Goal: Task Accomplishment & Management: Manage account settings

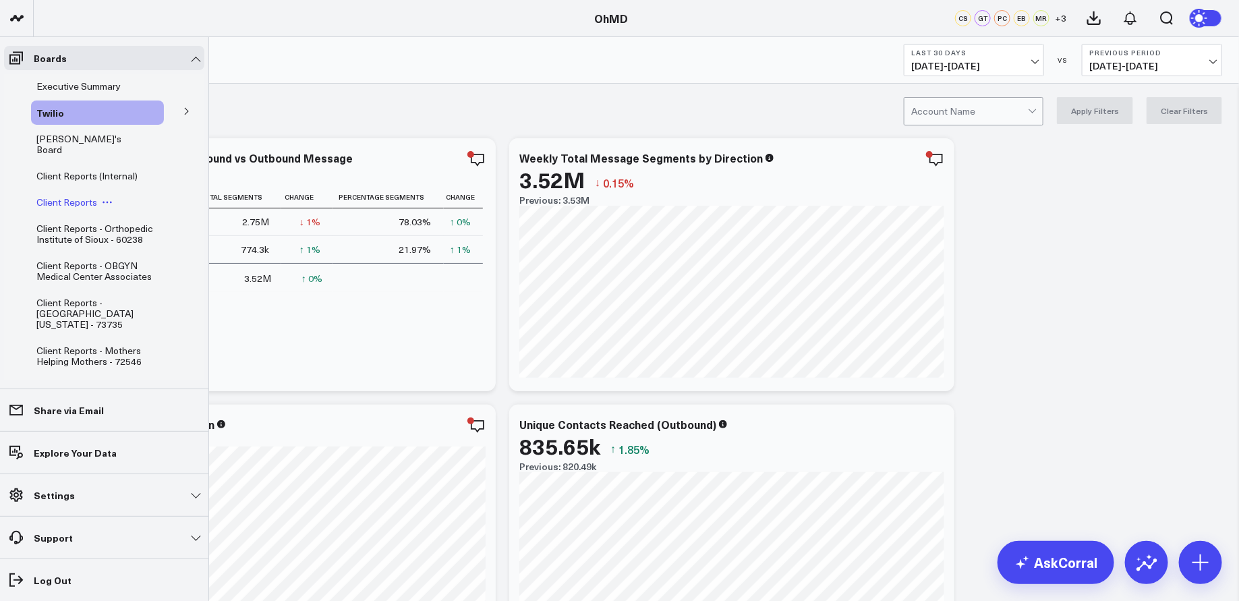
click at [108, 197] on icon at bounding box center [107, 202] width 11 height 11
click at [177, 261] on button "Duplicate Board" at bounding box center [169, 262] width 109 height 26
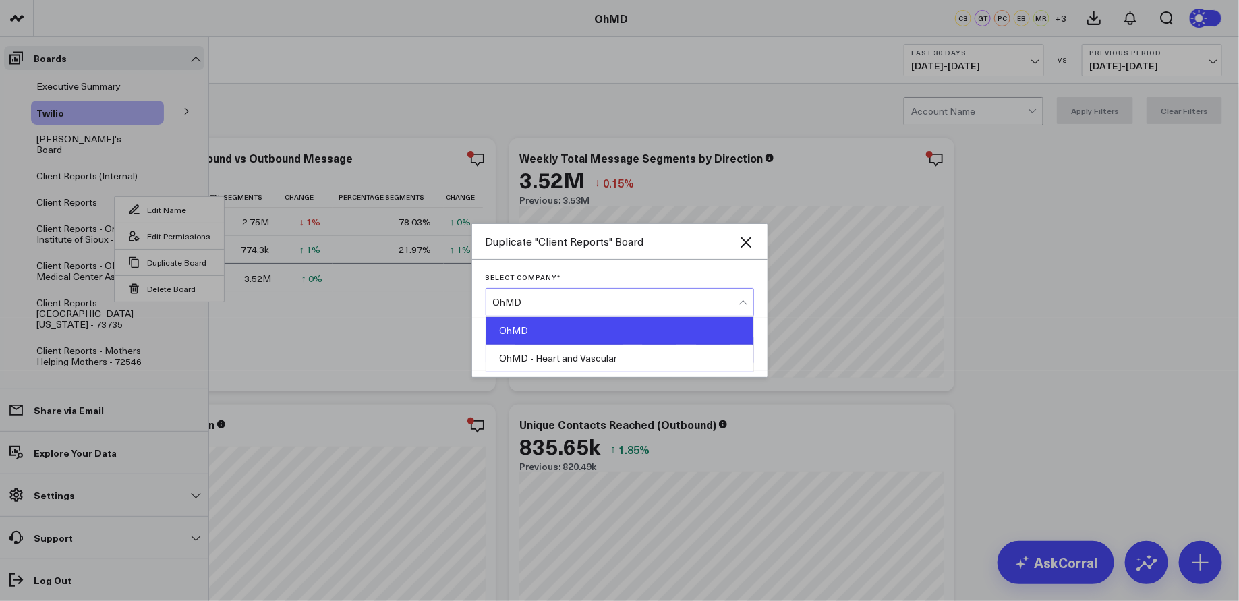
click at [577, 295] on div "OhMD" at bounding box center [615, 302] width 245 height 27
click at [575, 326] on div "OhMD" at bounding box center [619, 331] width 267 height 28
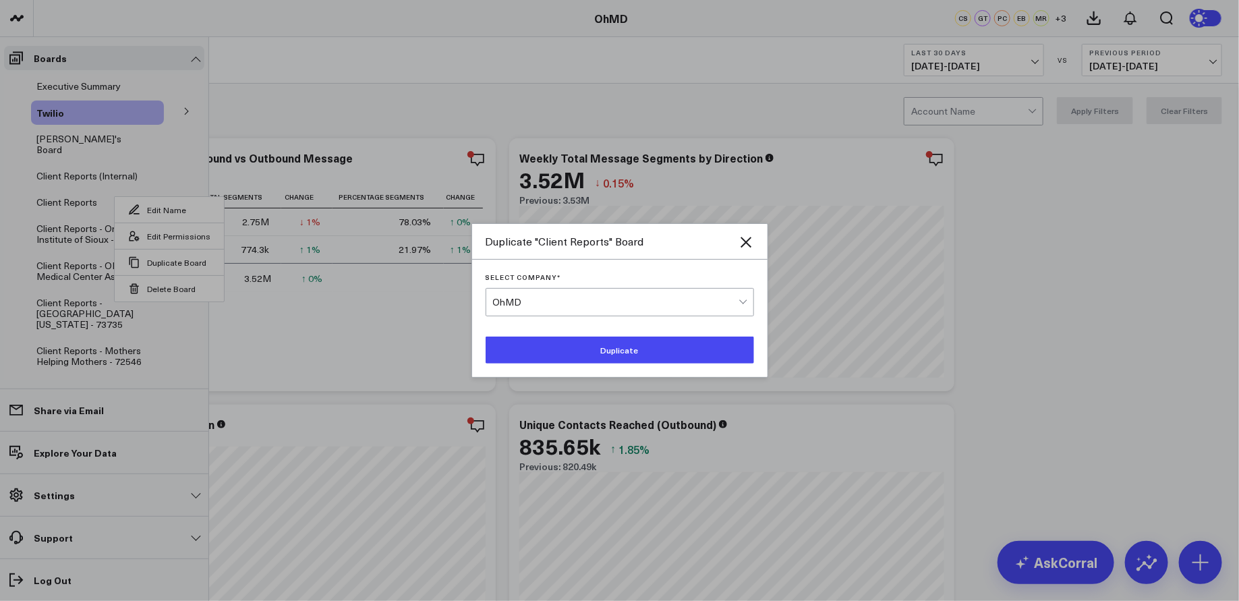
click at [589, 354] on button "Duplicate" at bounding box center [620, 350] width 268 height 27
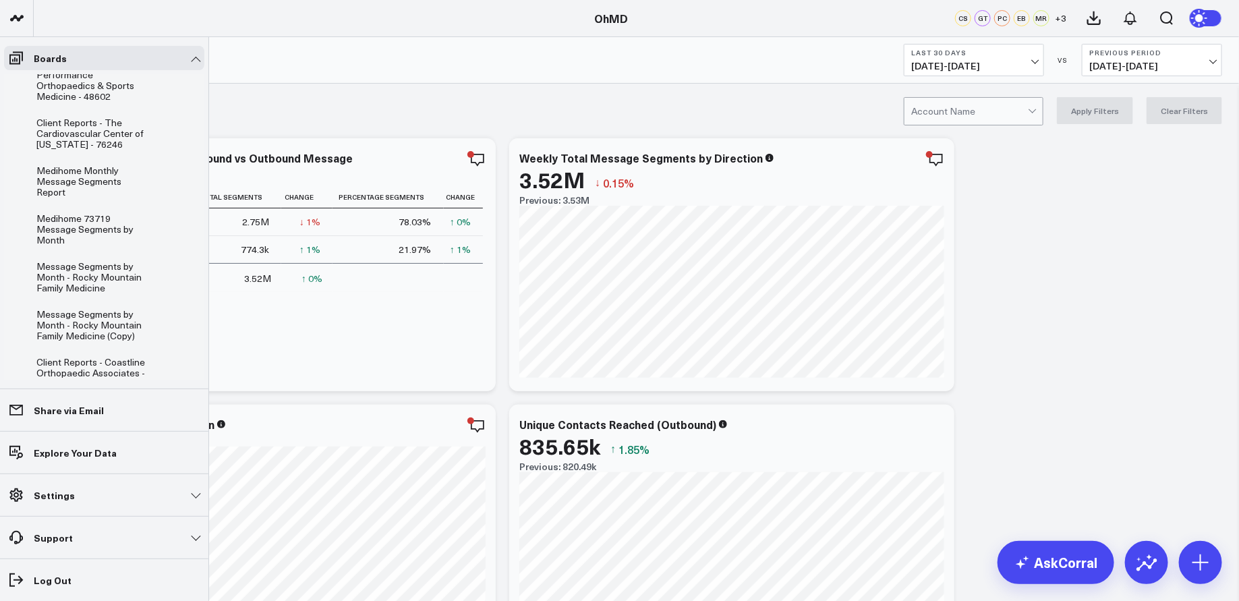
scroll to position [832, 0]
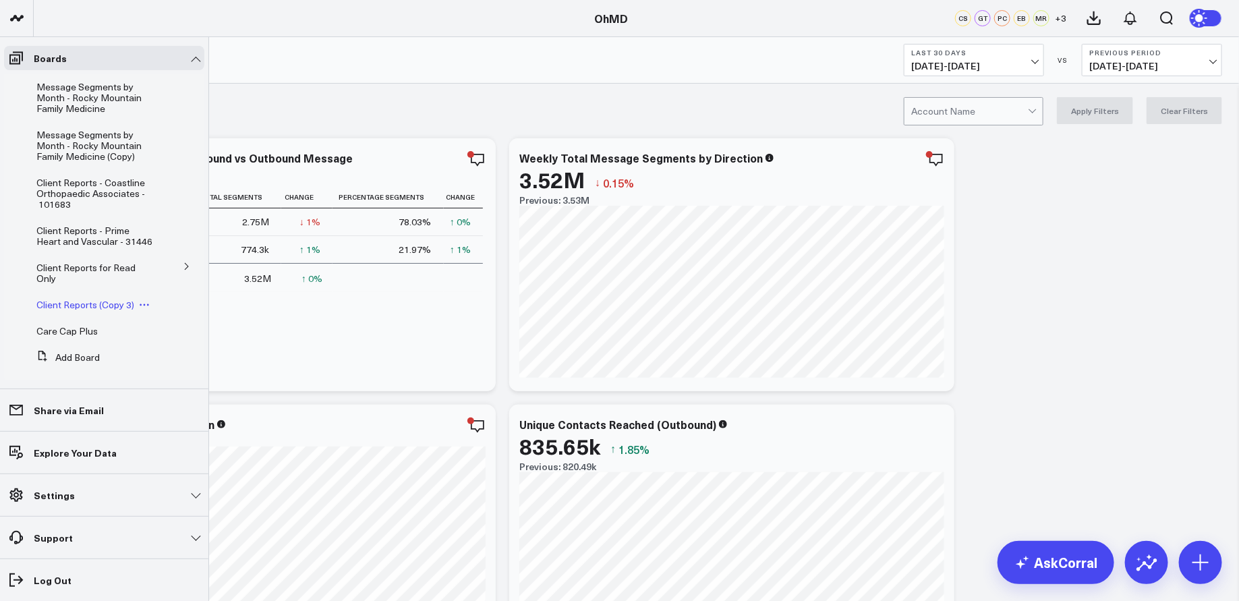
click at [116, 298] on span "Client Reports (Copy 3)" at bounding box center [85, 304] width 98 height 13
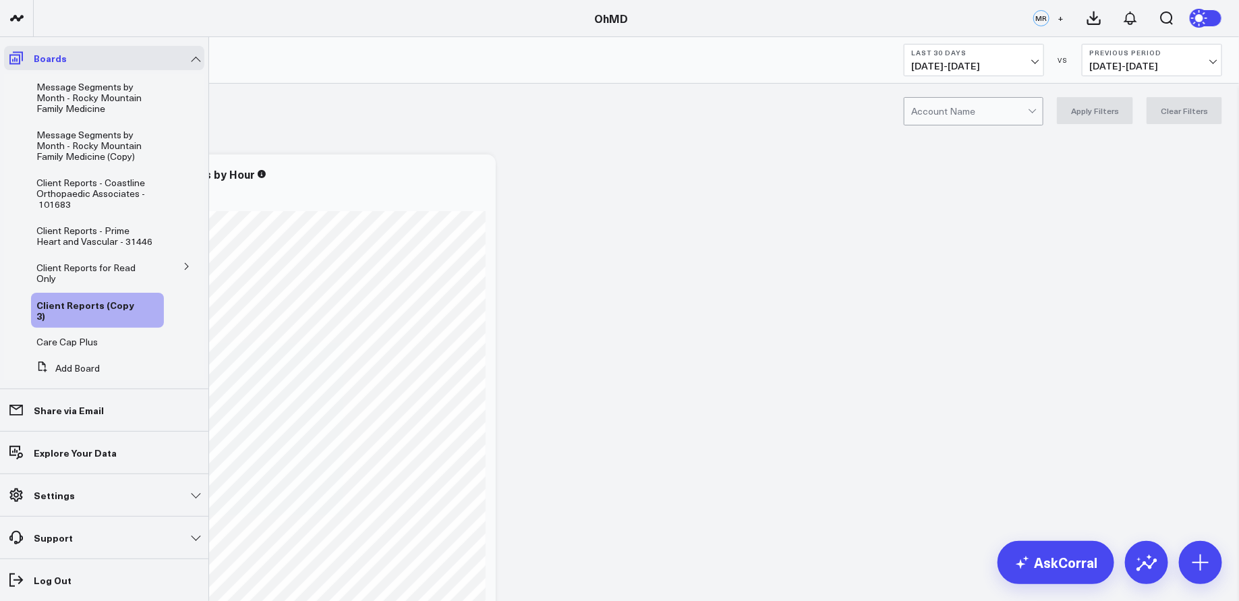
scroll to position [508, 0]
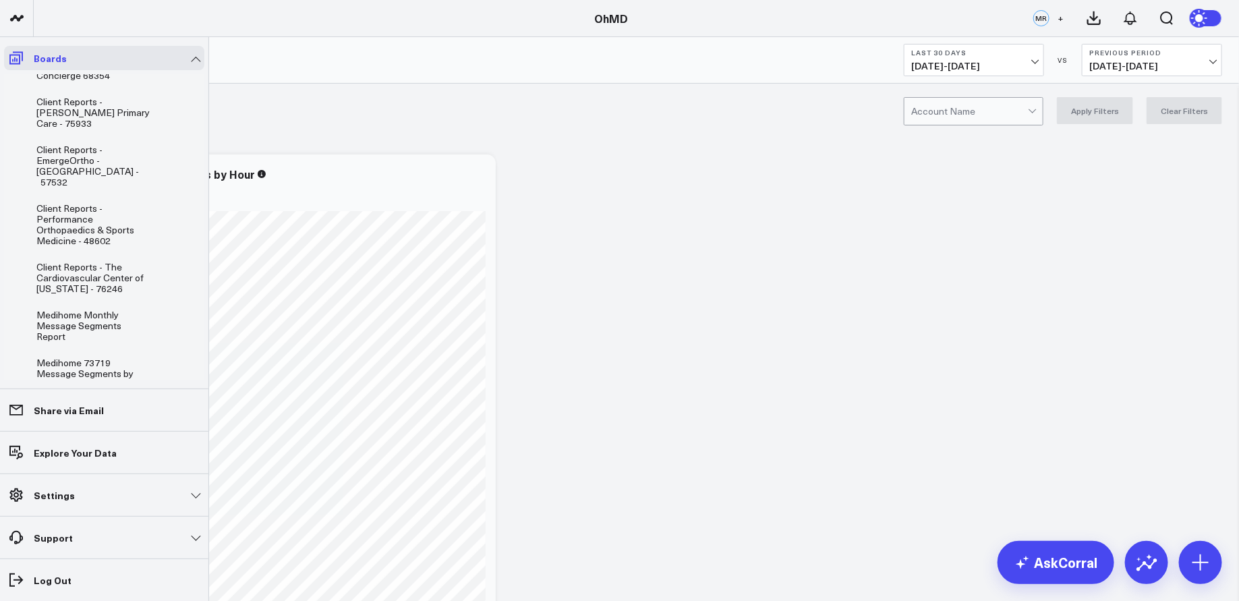
click at [15, 58] on icon at bounding box center [15, 58] width 13 height 13
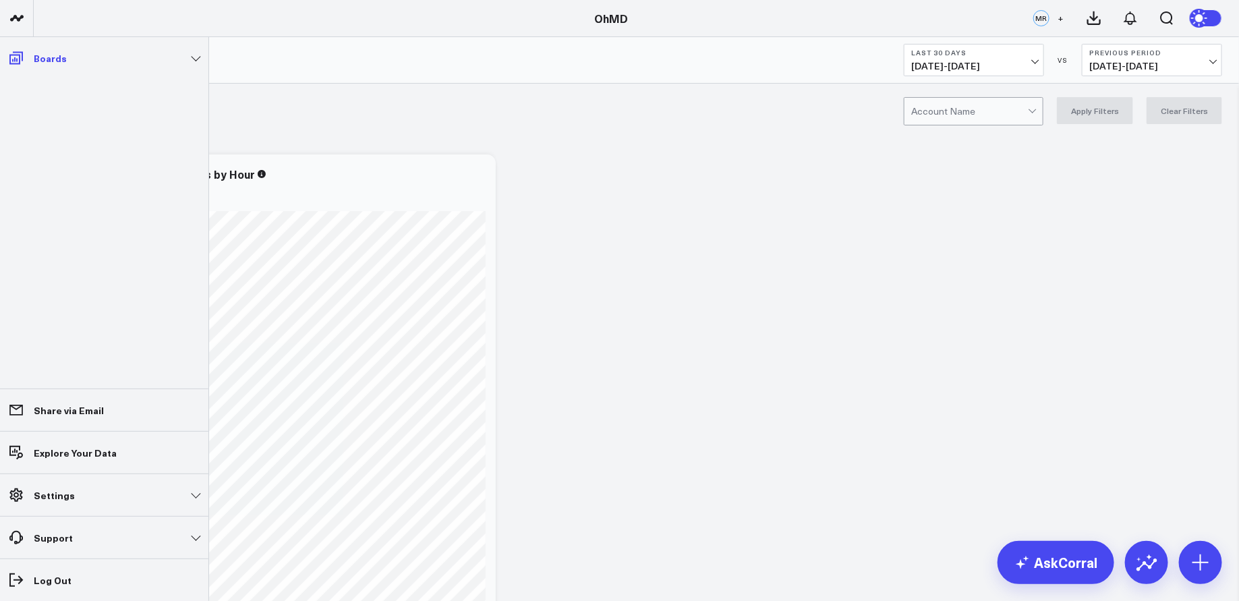
click at [53, 55] on p "Boards" at bounding box center [50, 58] width 33 height 11
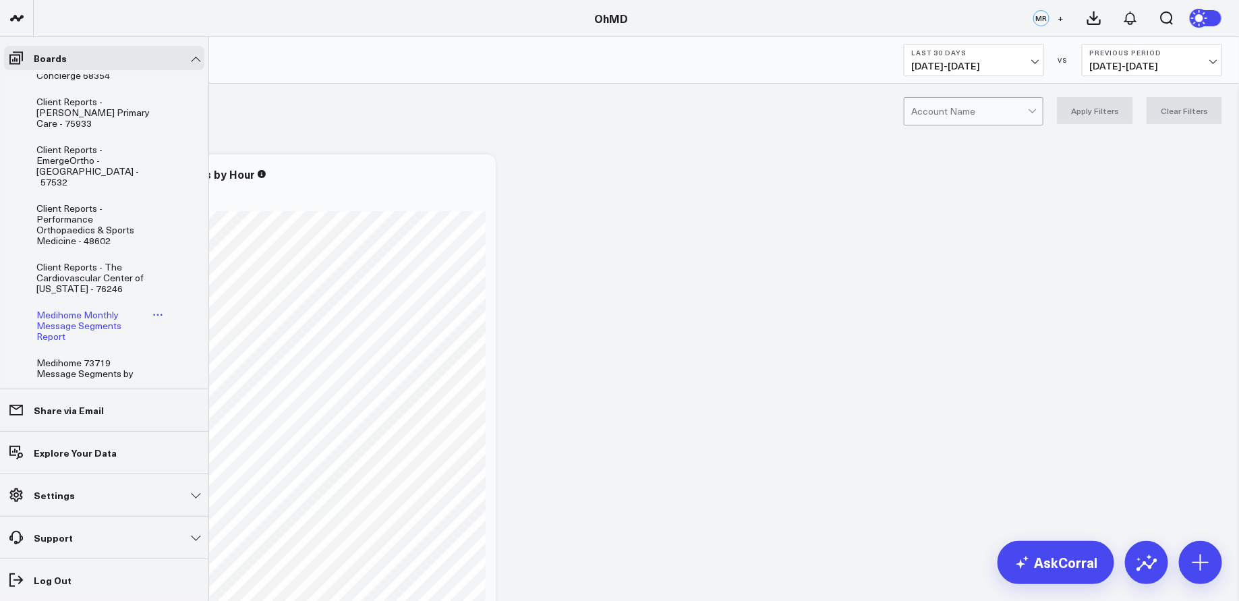
scroll to position [843, 0]
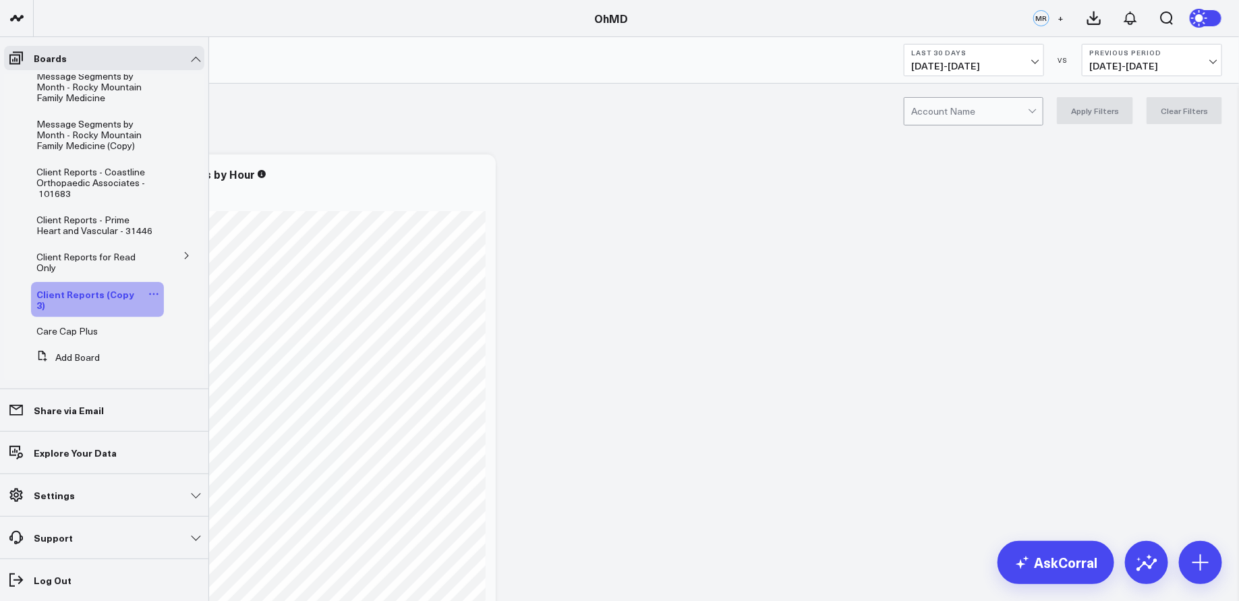
click at [148, 289] on icon at bounding box center [153, 294] width 11 height 11
click at [200, 299] on button "Edit Name" at bounding box center [209, 302] width 109 height 26
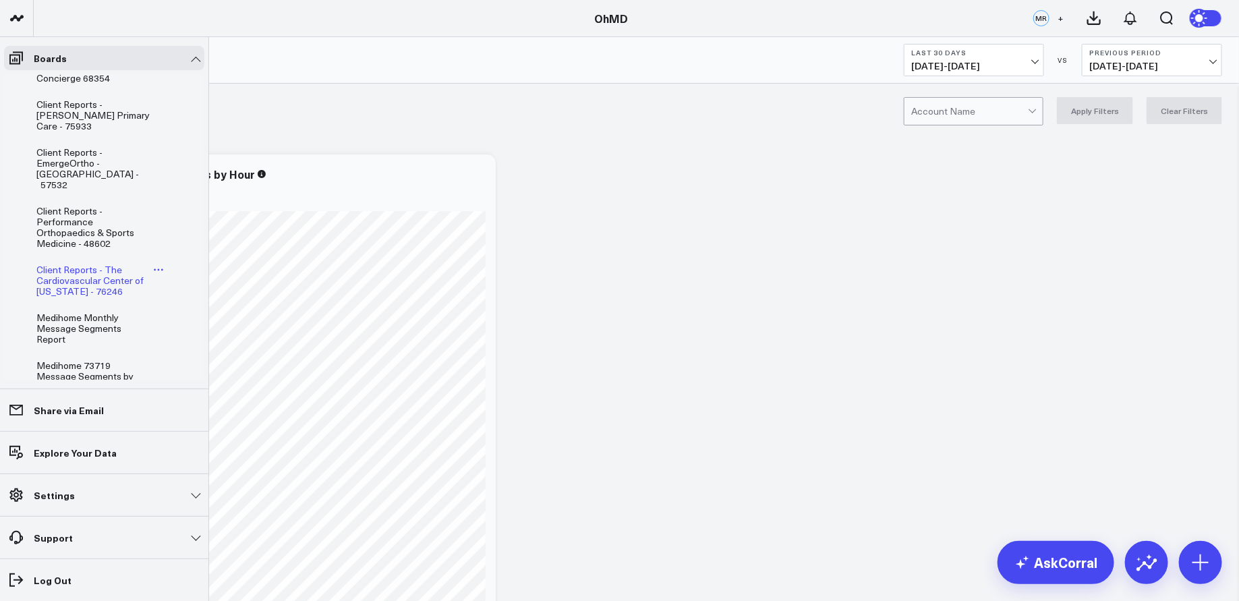
scroll to position [829, 0]
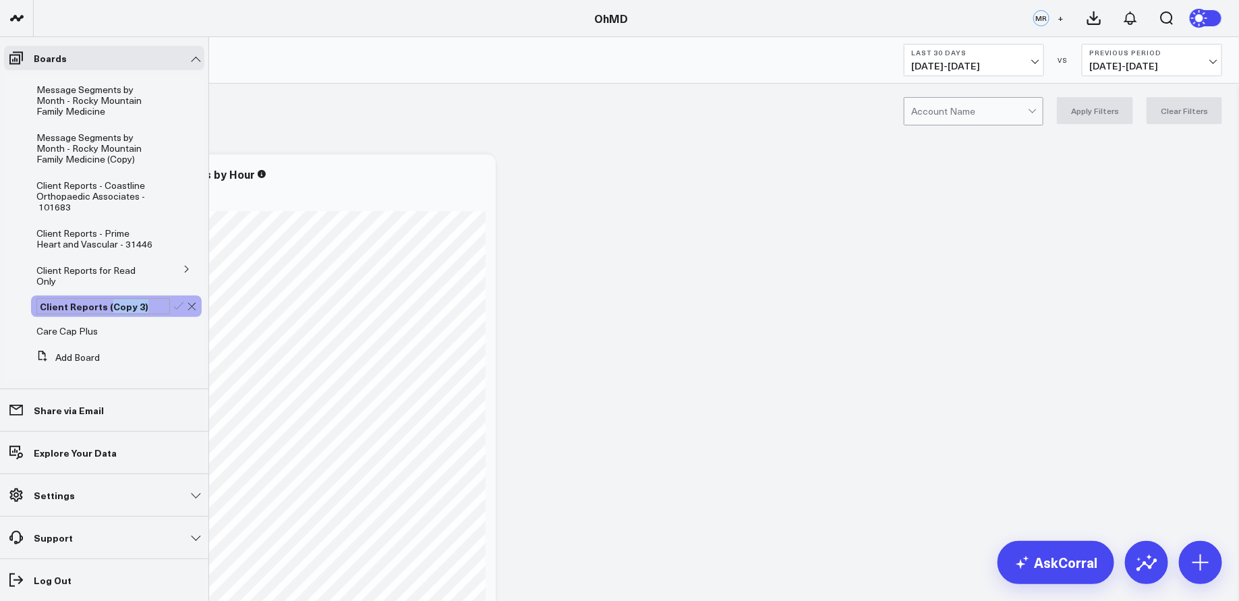
drag, startPoint x: 144, startPoint y: 299, endPoint x: 107, endPoint y: 299, distance: 37.8
click at [107, 299] on div "Client Reports (Copy 3)" at bounding box center [103, 306] width 134 height 16
click at [146, 298] on div "Client Reports (Copy 3)" at bounding box center [103, 306] width 134 height 16
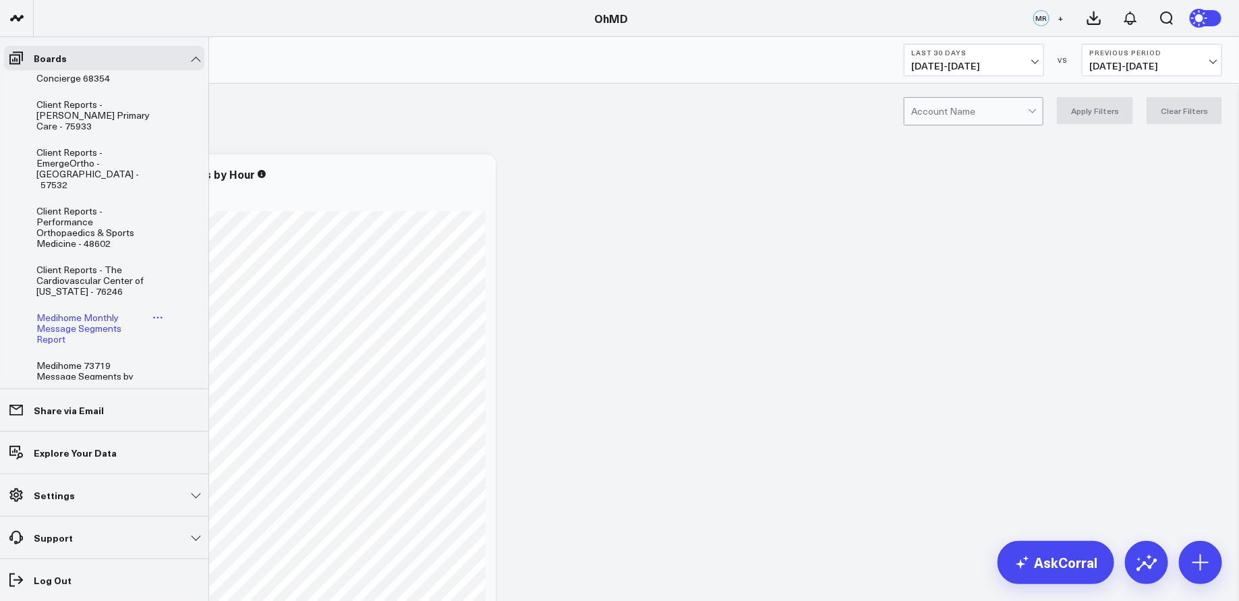
scroll to position [865, 0]
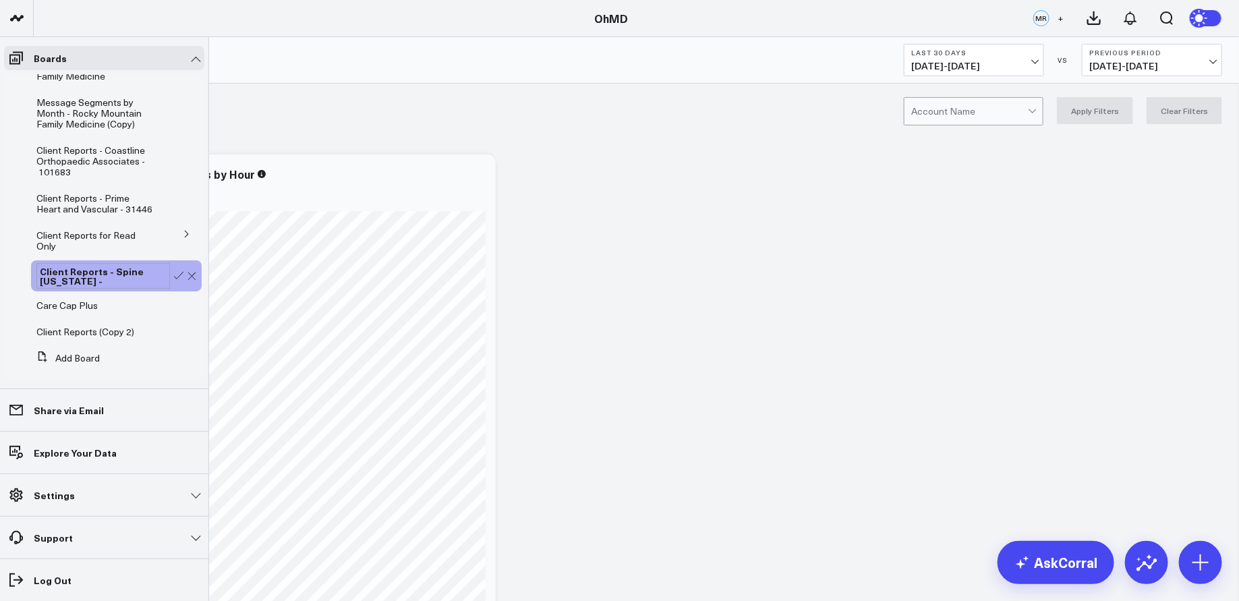
click at [138, 270] on div "Client Reports - Spine Colorado -" at bounding box center [103, 276] width 134 height 26
click at [173, 270] on icon at bounding box center [179, 276] width 12 height 12
click at [87, 268] on span "Client Reports - Spine [US_STATE] - 101881" at bounding box center [88, 278] width 104 height 24
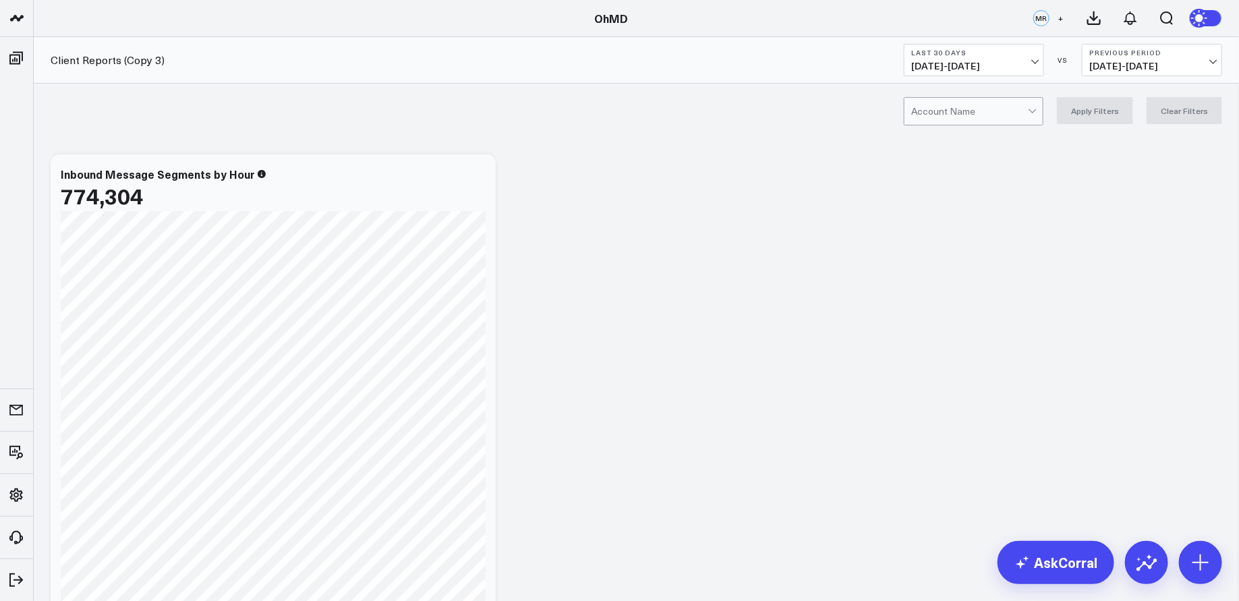
click at [1020, 63] on span "[DATE] - [DATE]" at bounding box center [973, 66] width 125 height 11
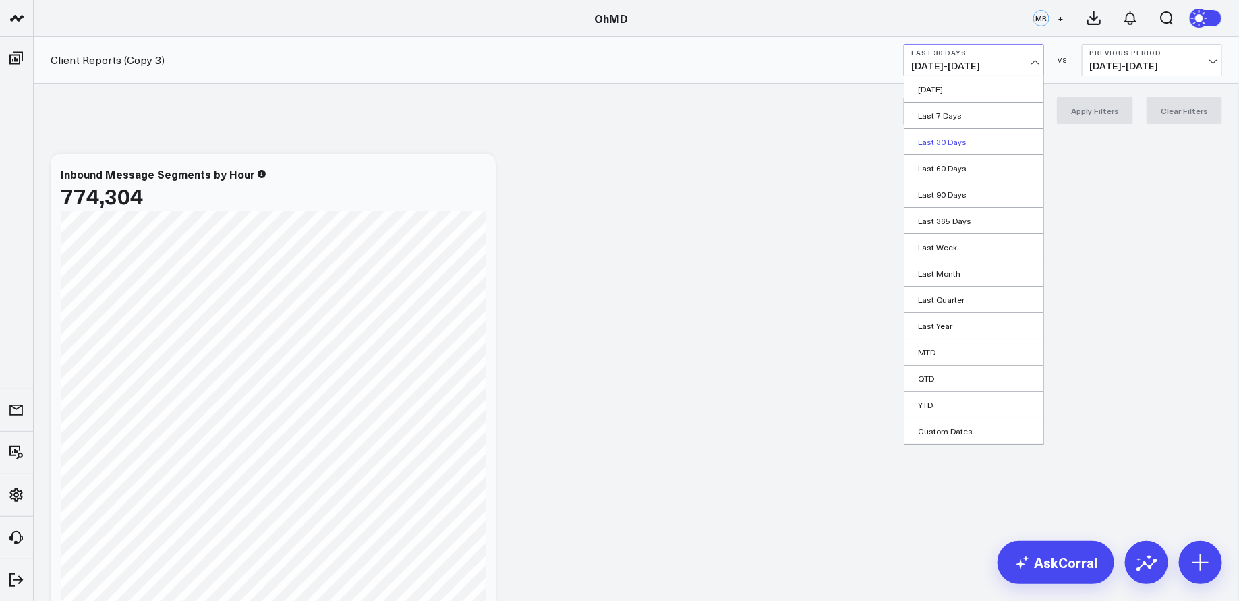
click at [956, 138] on link "Last 30 Days" at bounding box center [973, 142] width 139 height 26
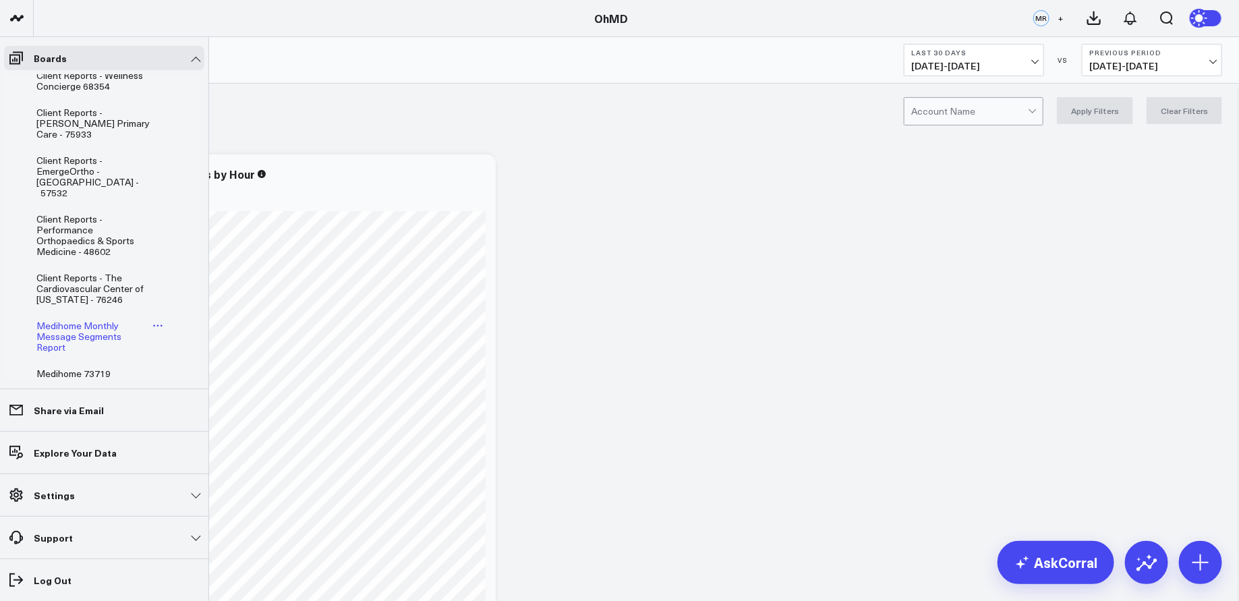
scroll to position [869, 0]
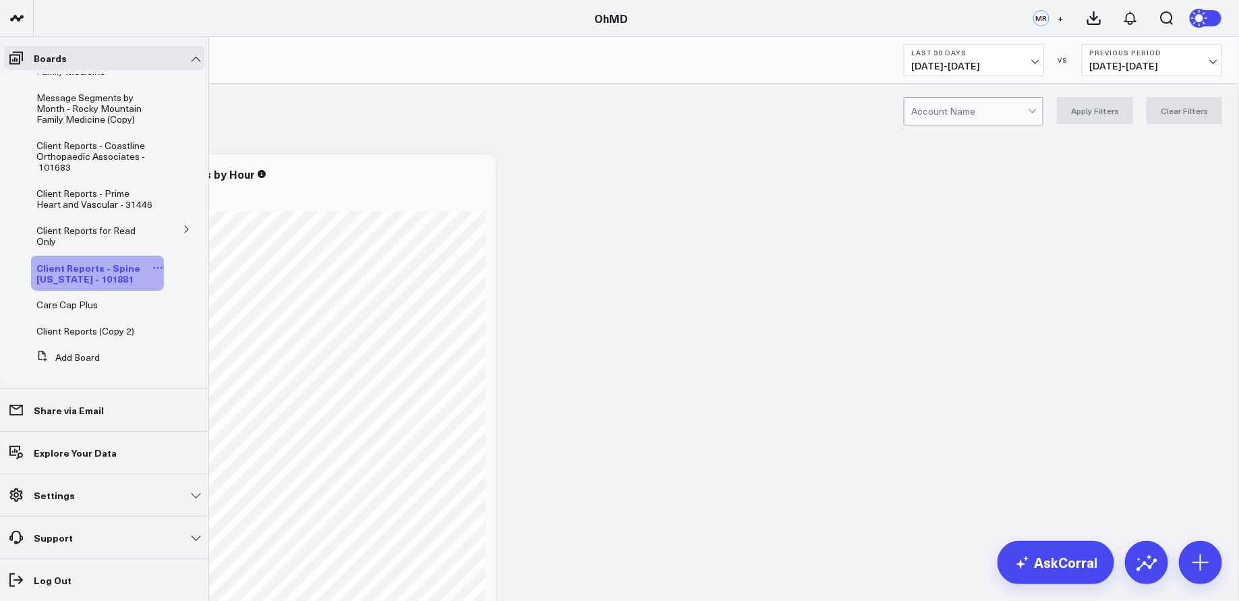
click at [90, 261] on span "Client Reports - Spine [US_STATE] - 101881" at bounding box center [88, 273] width 104 height 24
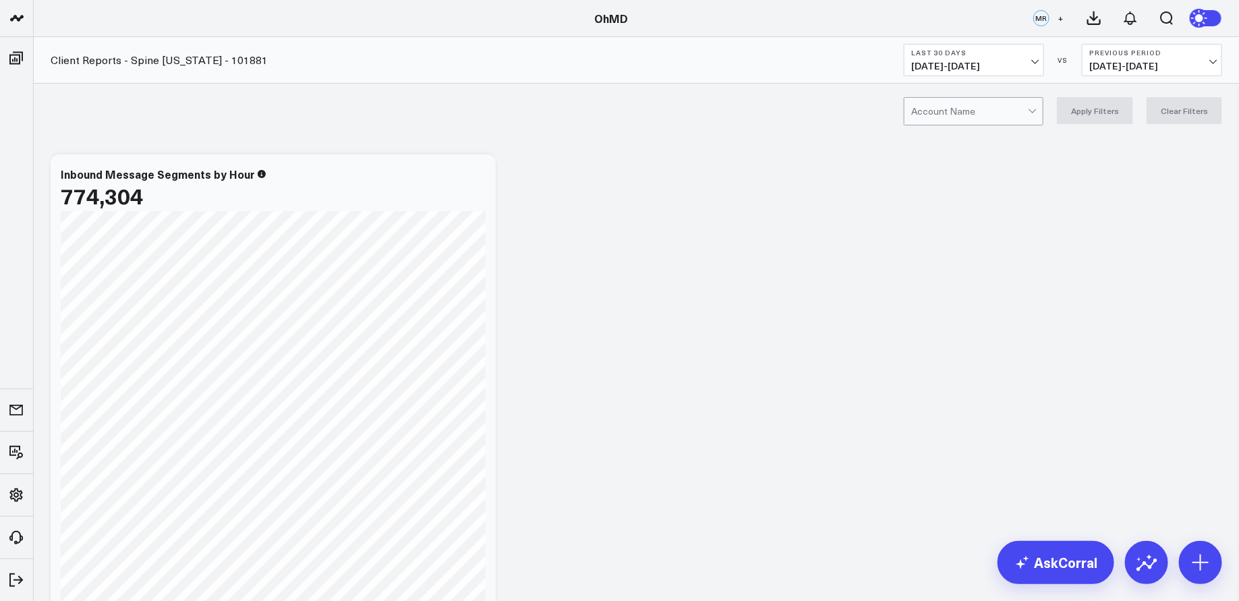
click at [950, 105] on div at bounding box center [969, 111] width 117 height 27
type input "spine [US_STATE]"
click at [1000, 137] on div "Spine [US_STATE] - 101881" at bounding box center [973, 145] width 138 height 38
click at [1020, 56] on b "Last 30 Days" at bounding box center [973, 53] width 125 height 8
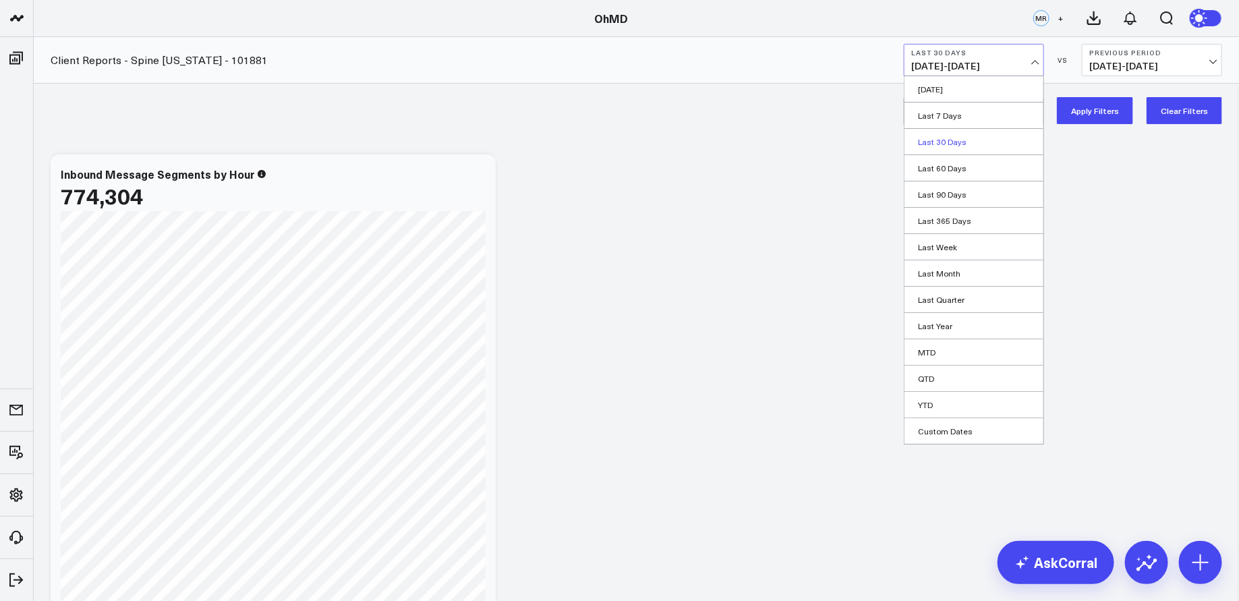
click at [942, 136] on link "Last 30 Days" at bounding box center [973, 142] width 139 height 26
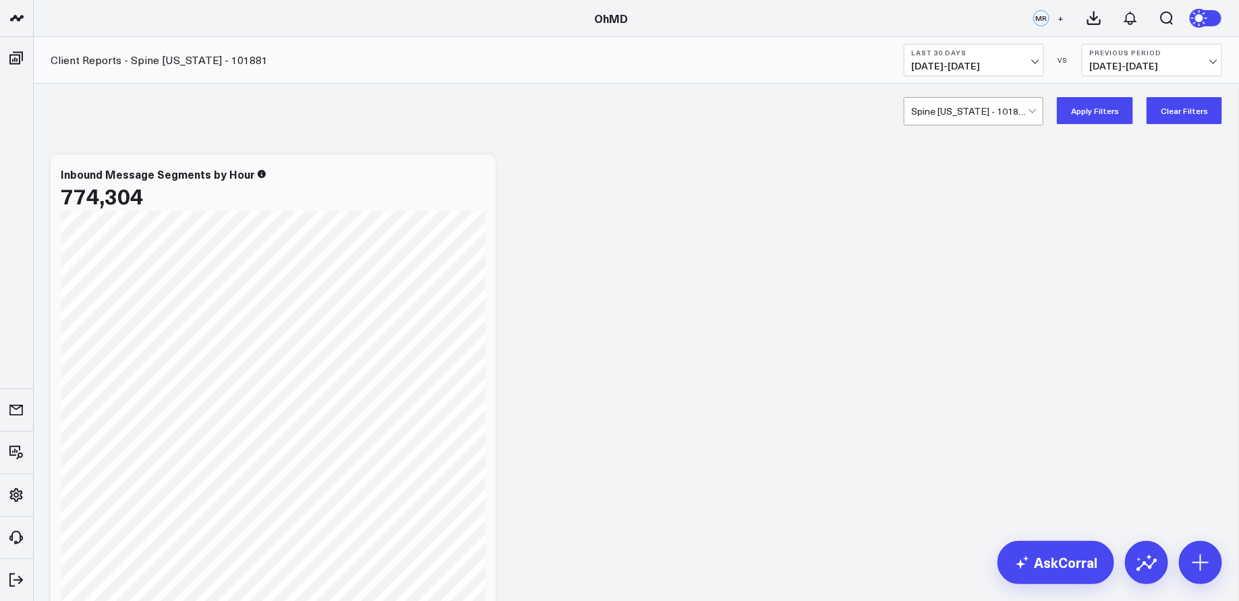
click at [1090, 110] on button "Apply Filters" at bounding box center [1095, 110] width 76 height 27
click at [1014, 61] on span "[DATE] - [DATE]" at bounding box center [973, 66] width 125 height 11
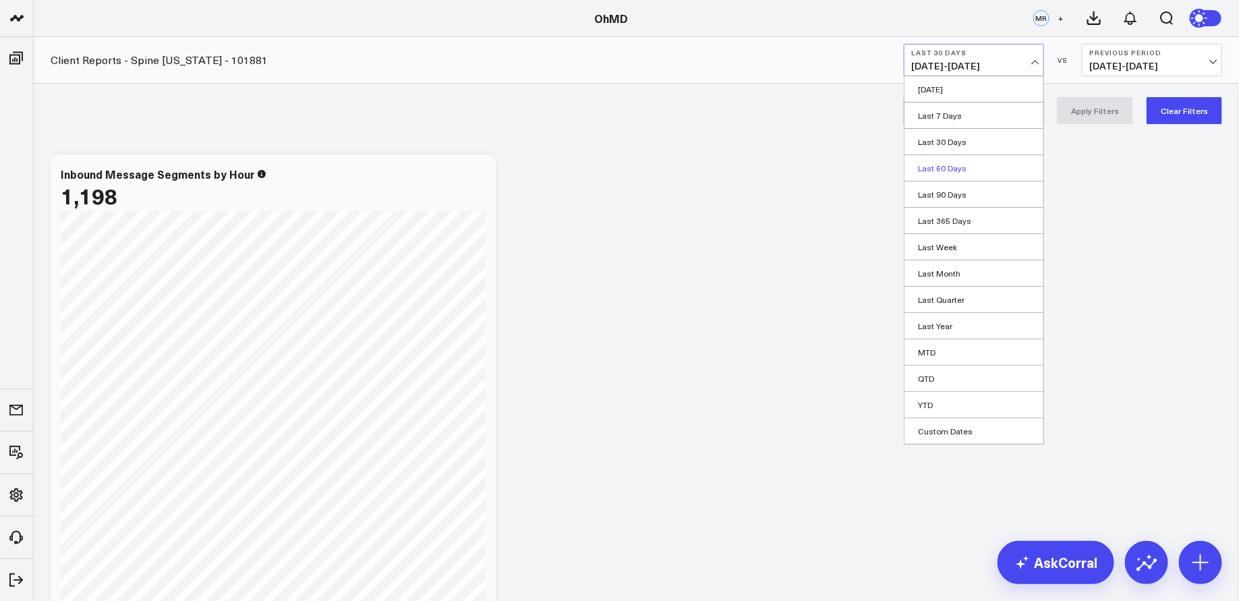
click at [955, 168] on link "Last 60 Days" at bounding box center [973, 168] width 139 height 26
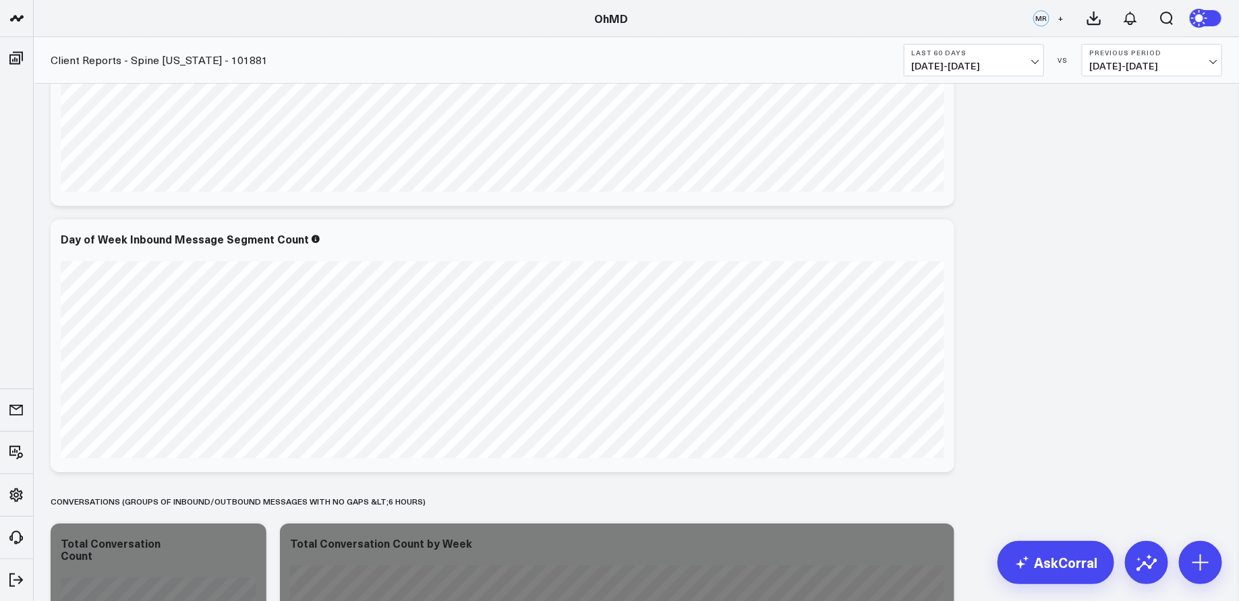
scroll to position [4307, 0]
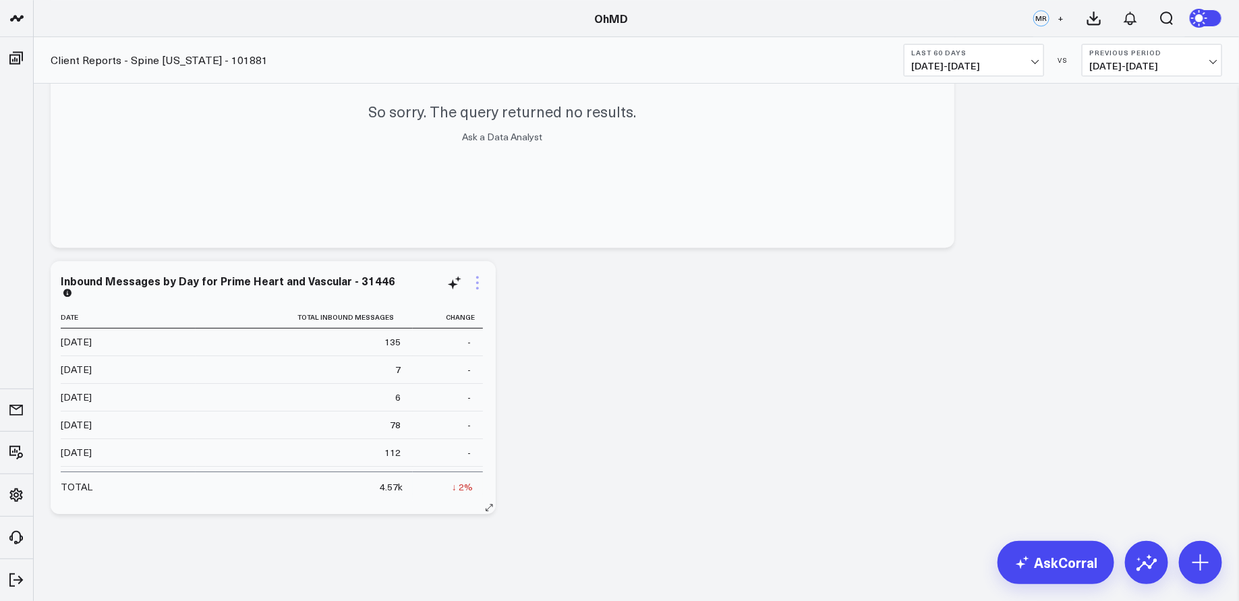
click at [478, 288] on icon at bounding box center [477, 288] width 3 height 3
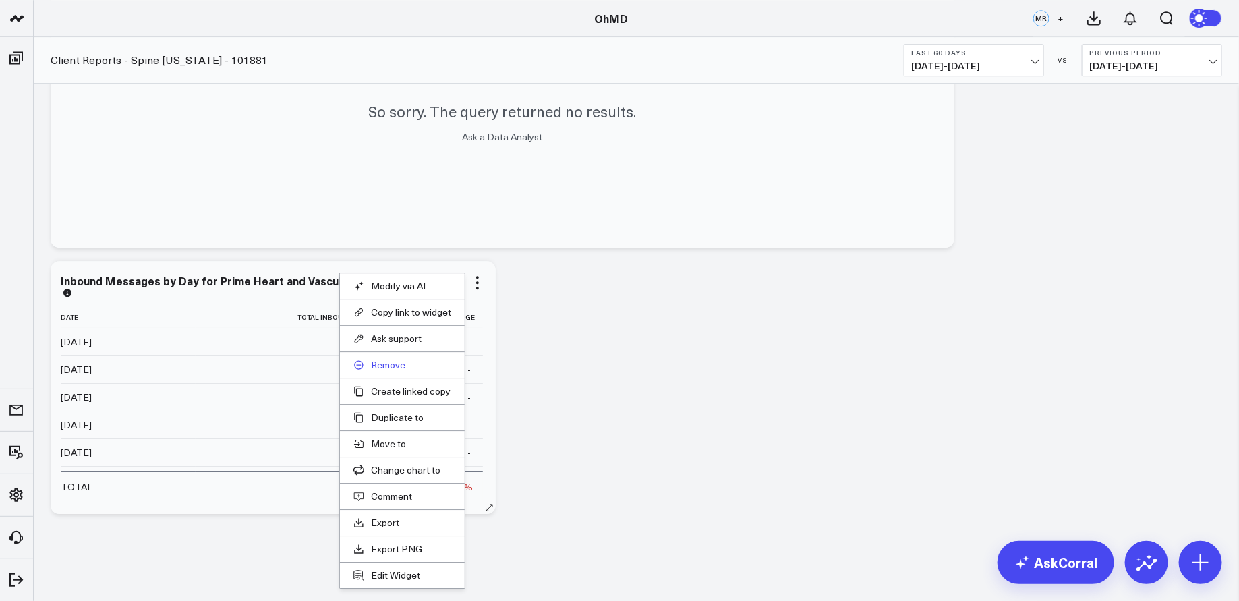
click at [399, 363] on button "Remove" at bounding box center [402, 365] width 98 height 12
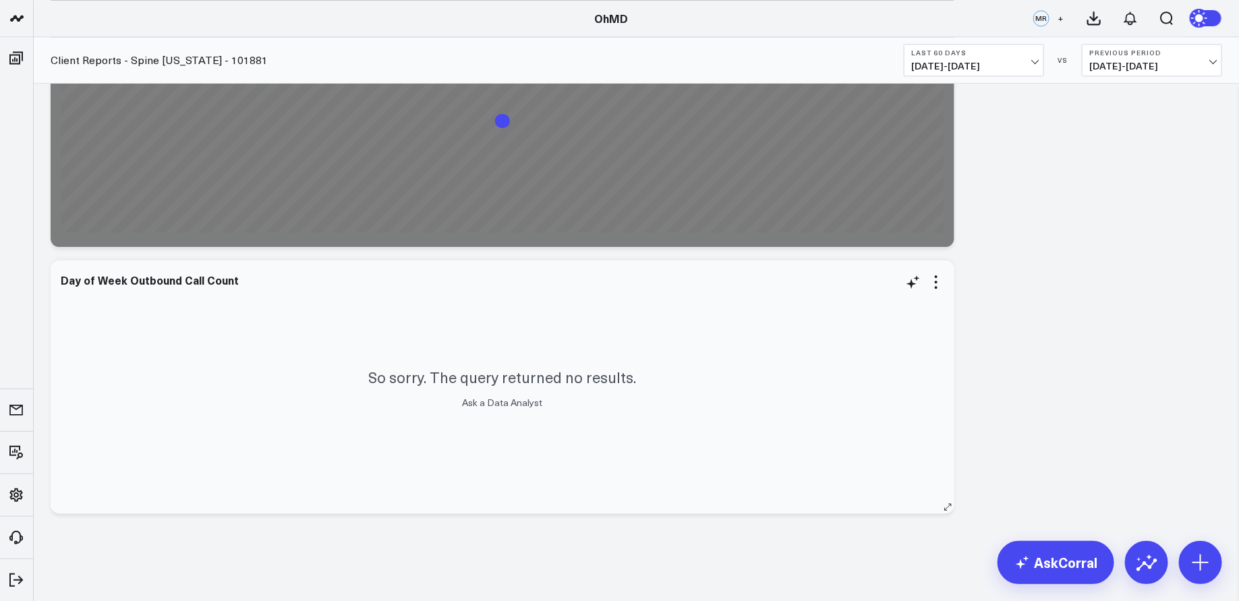
scroll to position [4040, 0]
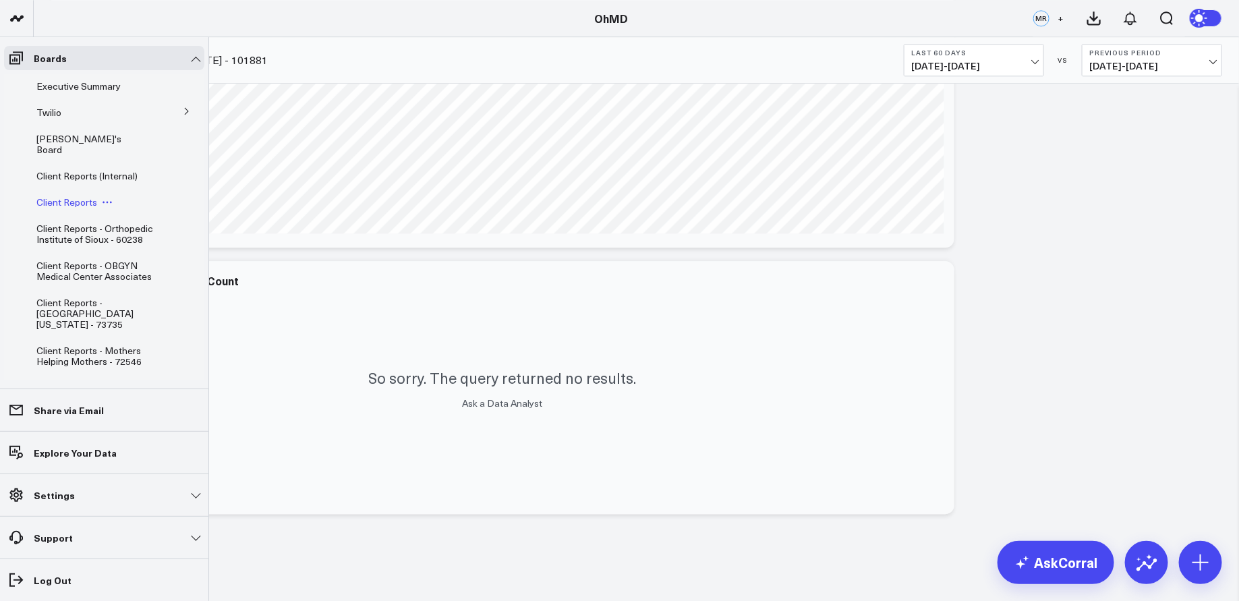
click at [84, 196] on span "Client Reports" at bounding box center [66, 202] width 61 height 13
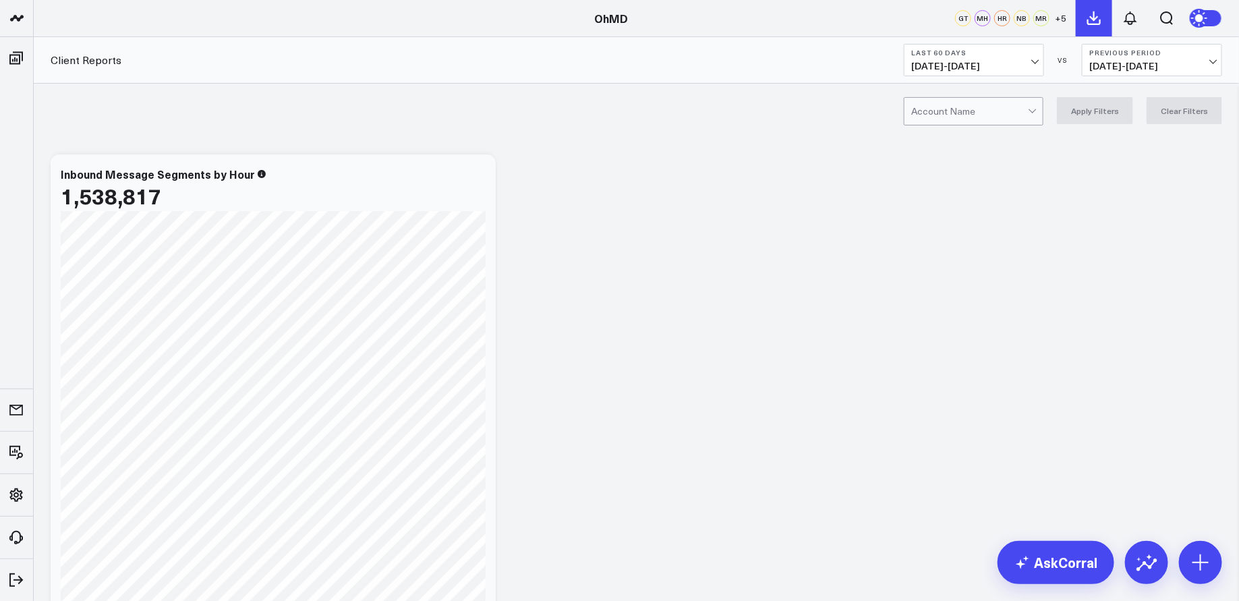
click at [1098, 18] on icon at bounding box center [1094, 18] width 16 height 16
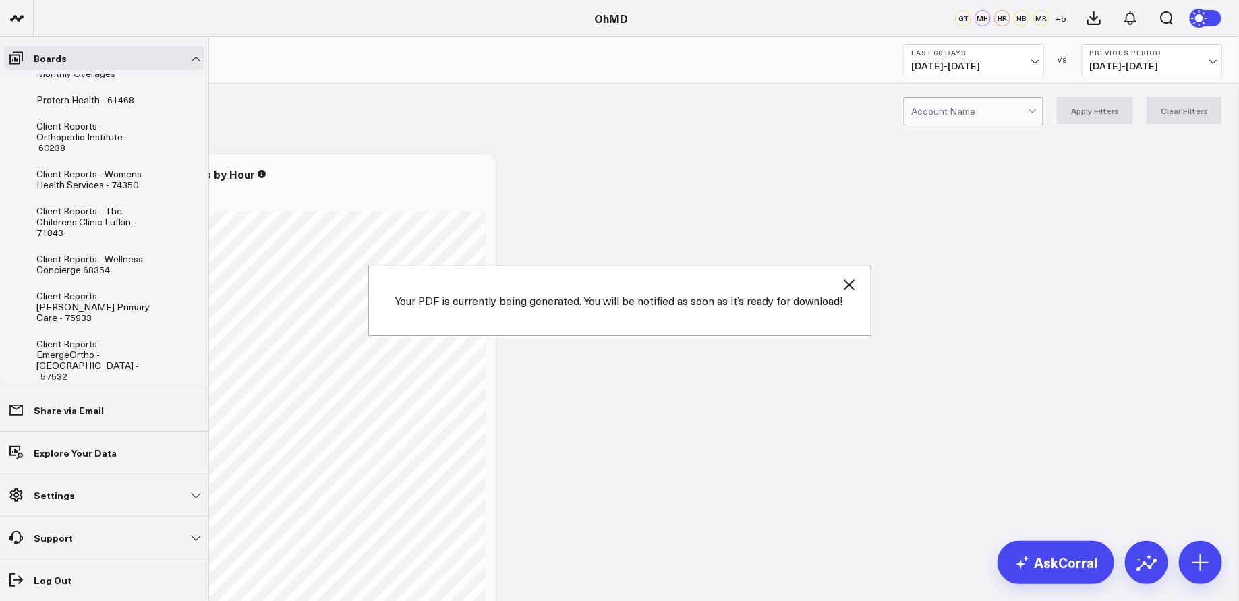
scroll to position [869, 0]
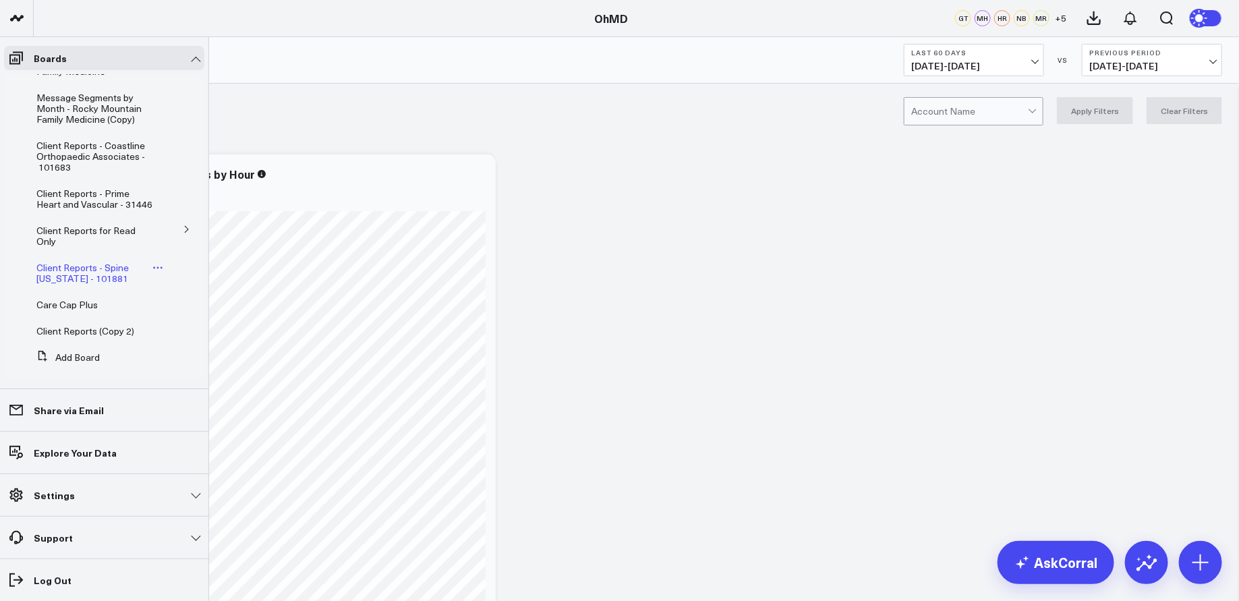
click at [80, 264] on span "Client Reports - Spine [US_STATE] - 101881" at bounding box center [82, 273] width 92 height 24
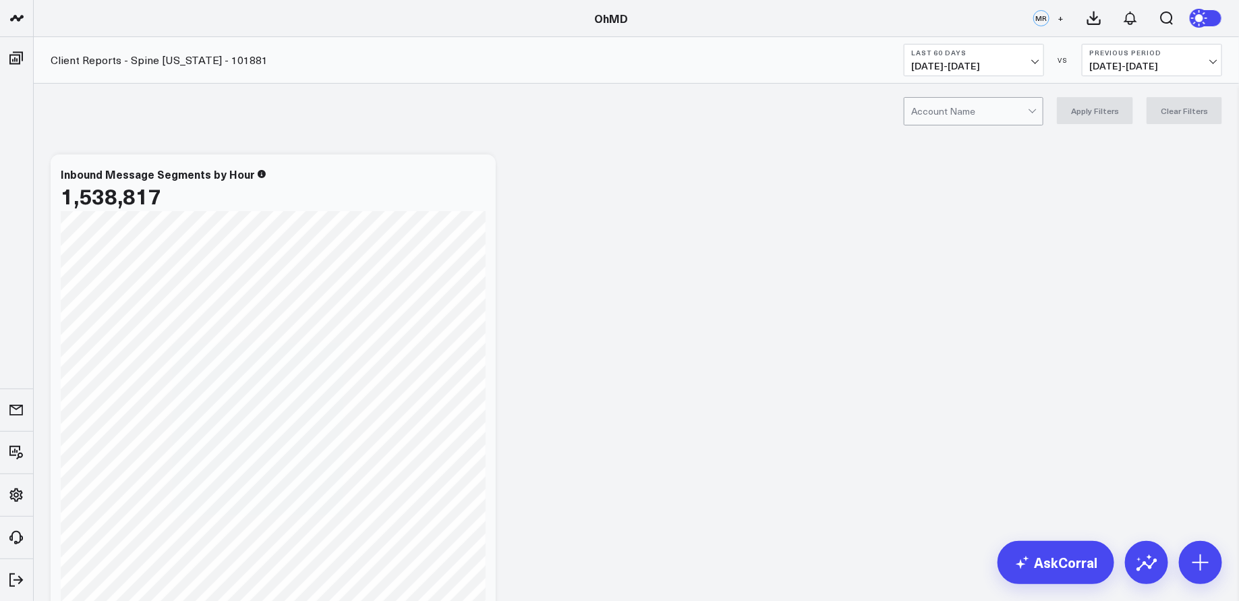
click at [958, 106] on div at bounding box center [969, 111] width 117 height 27
type input "spine color"
click at [956, 144] on div "Spine [US_STATE] - 101881" at bounding box center [973, 145] width 138 height 38
click at [1020, 65] on span "[DATE] - [DATE]" at bounding box center [973, 66] width 125 height 11
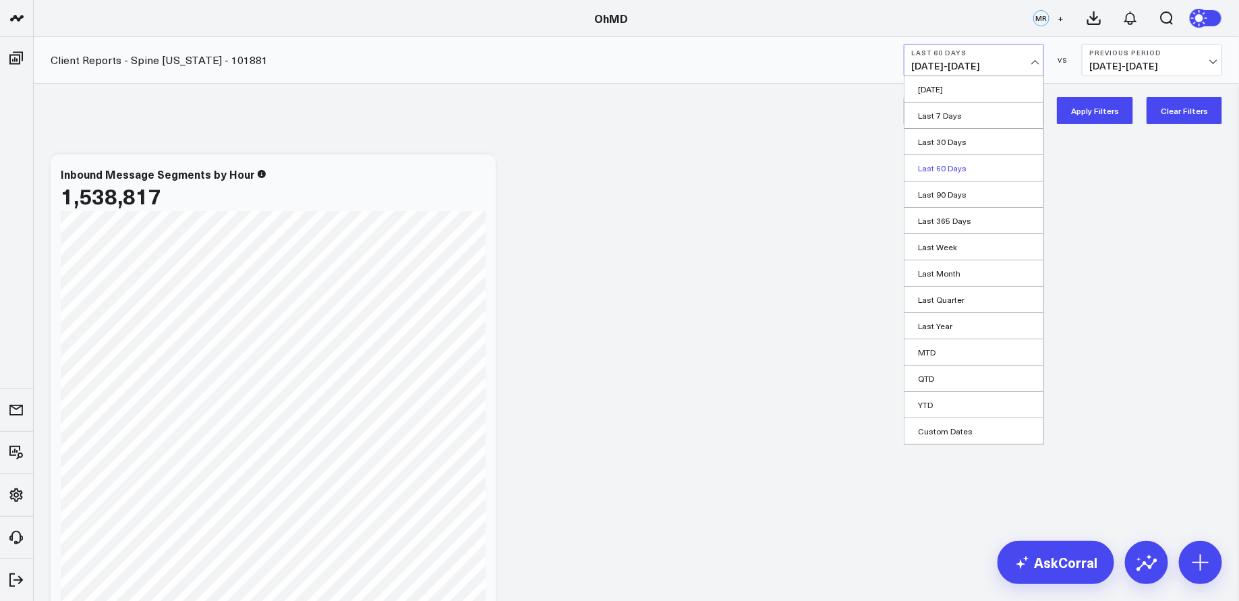
click at [964, 166] on link "Last 60 Days" at bounding box center [973, 168] width 139 height 26
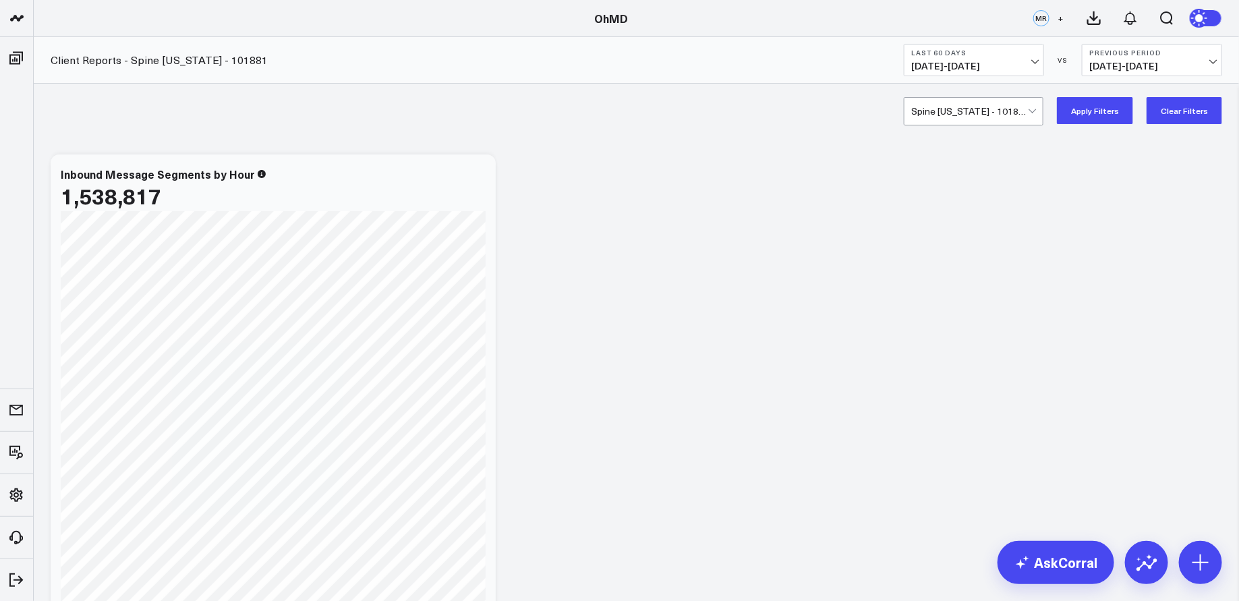
click at [1099, 108] on button "Apply Filters" at bounding box center [1095, 110] width 76 height 27
click at [1096, 16] on icon at bounding box center [1094, 18] width 16 height 16
click at [1130, 16] on icon at bounding box center [1130, 18] width 16 height 16
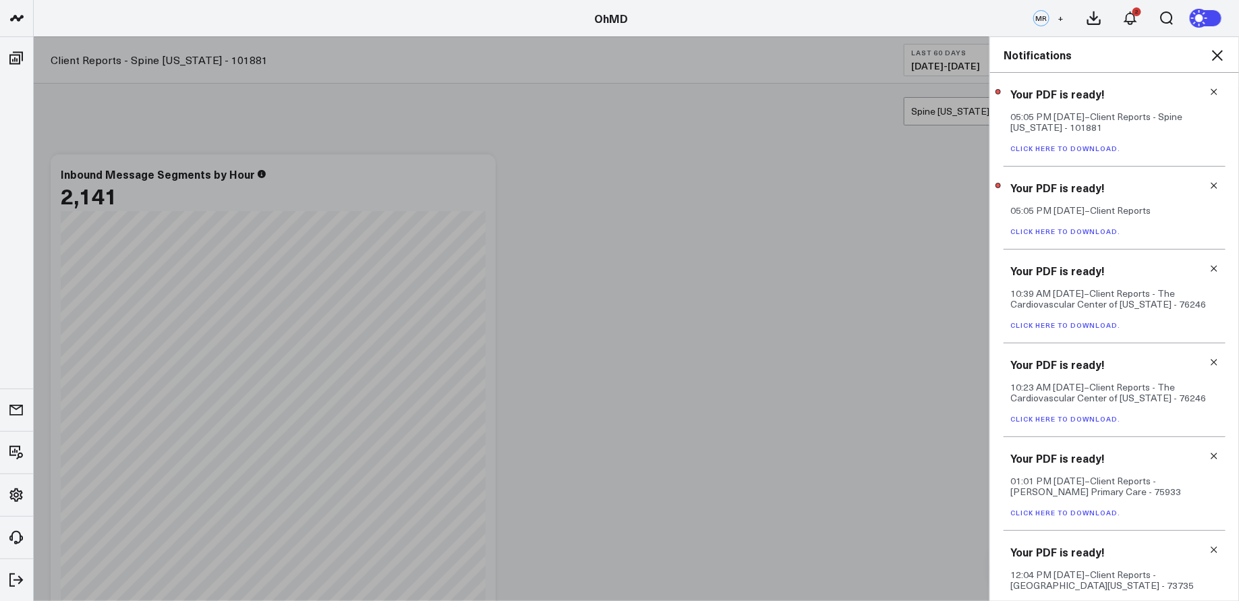
click at [1103, 148] on link "Click here to download." at bounding box center [1065, 148] width 110 height 9
click at [1211, 184] on icon at bounding box center [1214, 186] width 6 height 6
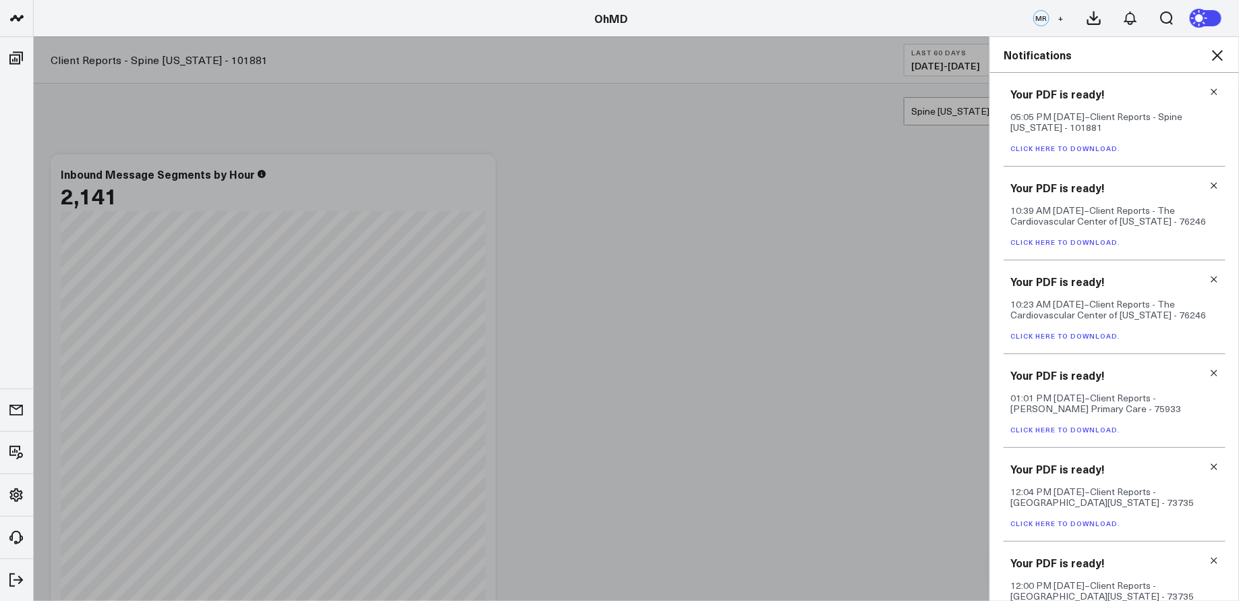
click at [1215, 55] on icon at bounding box center [1217, 55] width 16 height 16
